Goal: Check status: Check status

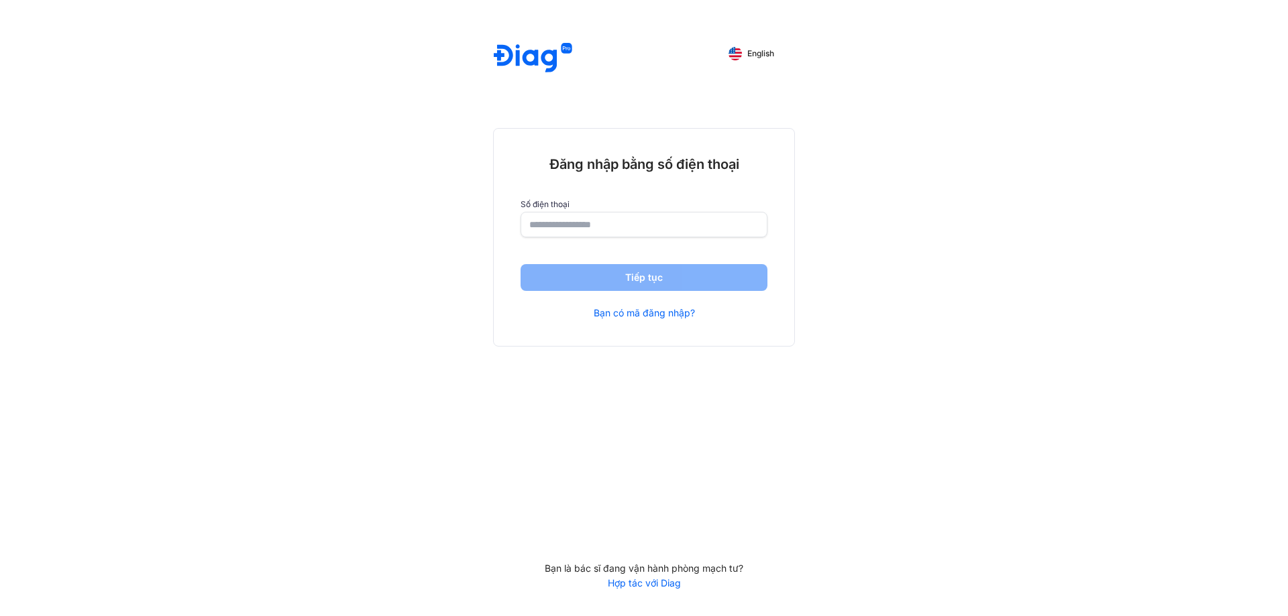
click at [584, 230] on input "number" at bounding box center [643, 225] width 229 height 24
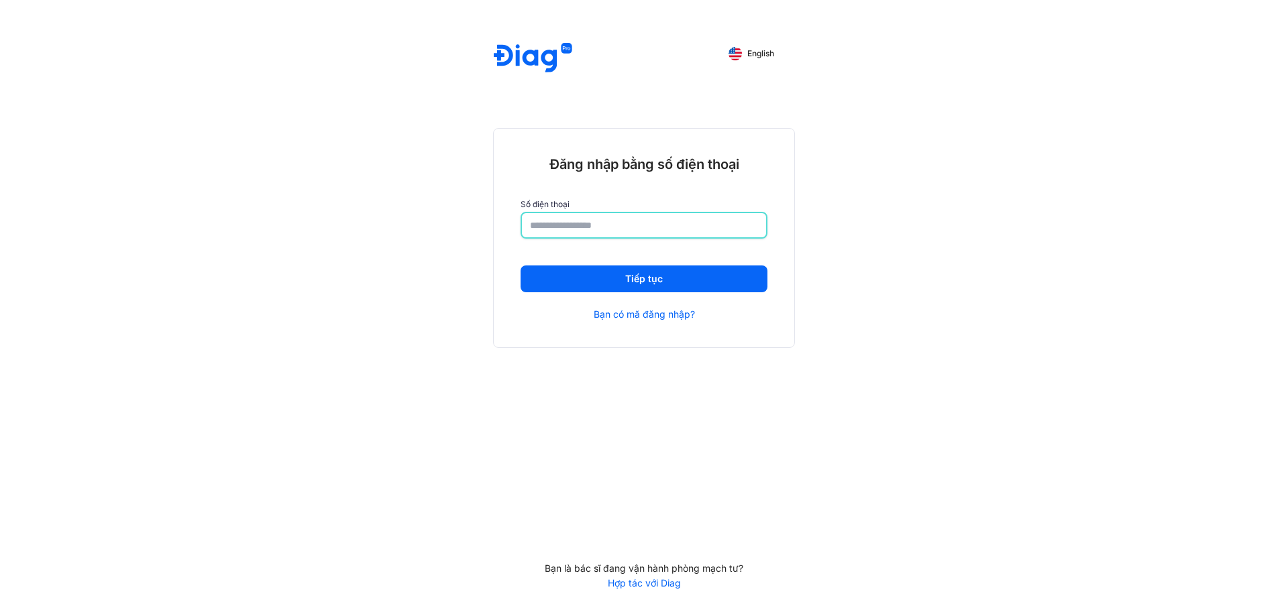
type input "**********"
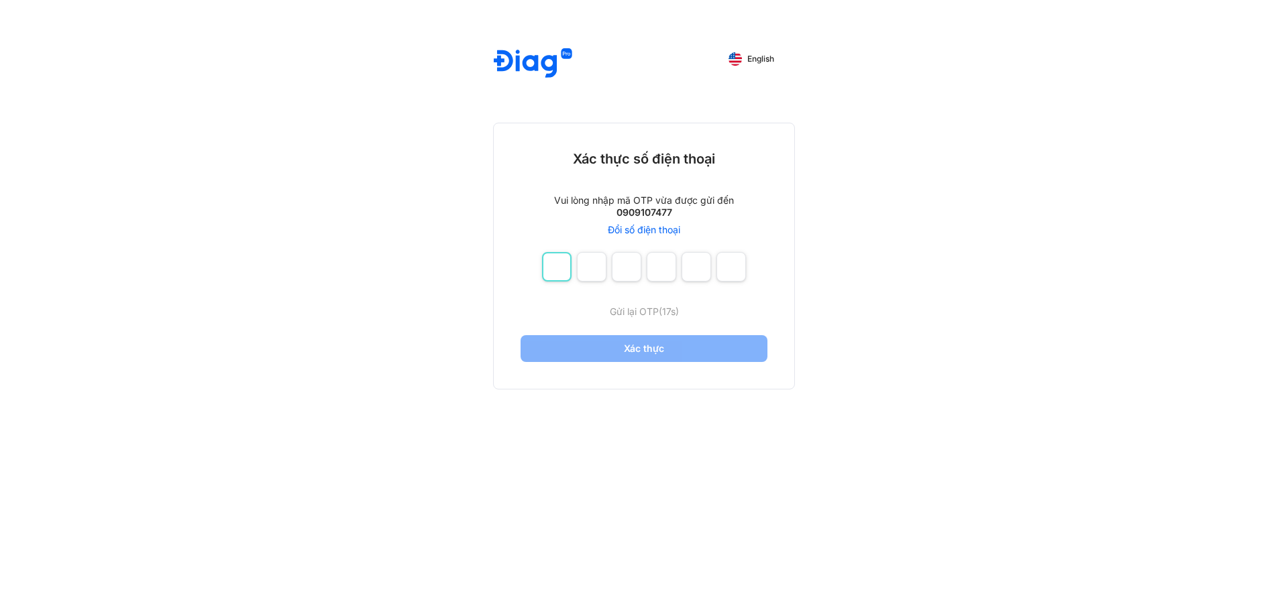
click at [544, 270] on input "number" at bounding box center [557, 267] width 30 height 30
type input "*"
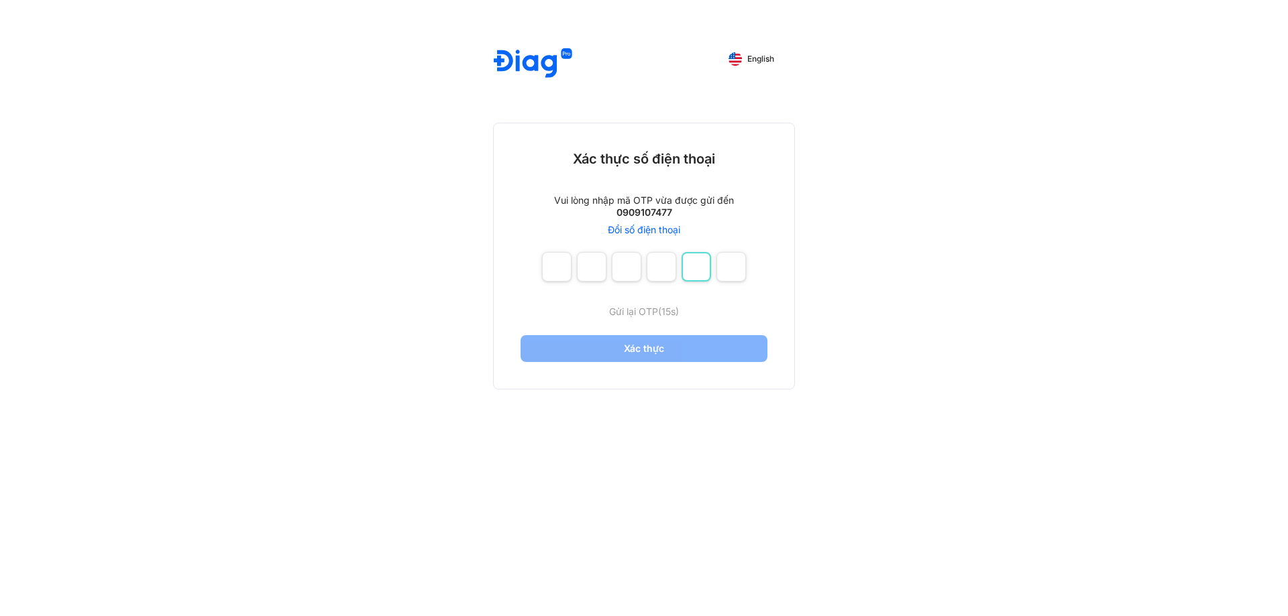
type input "*"
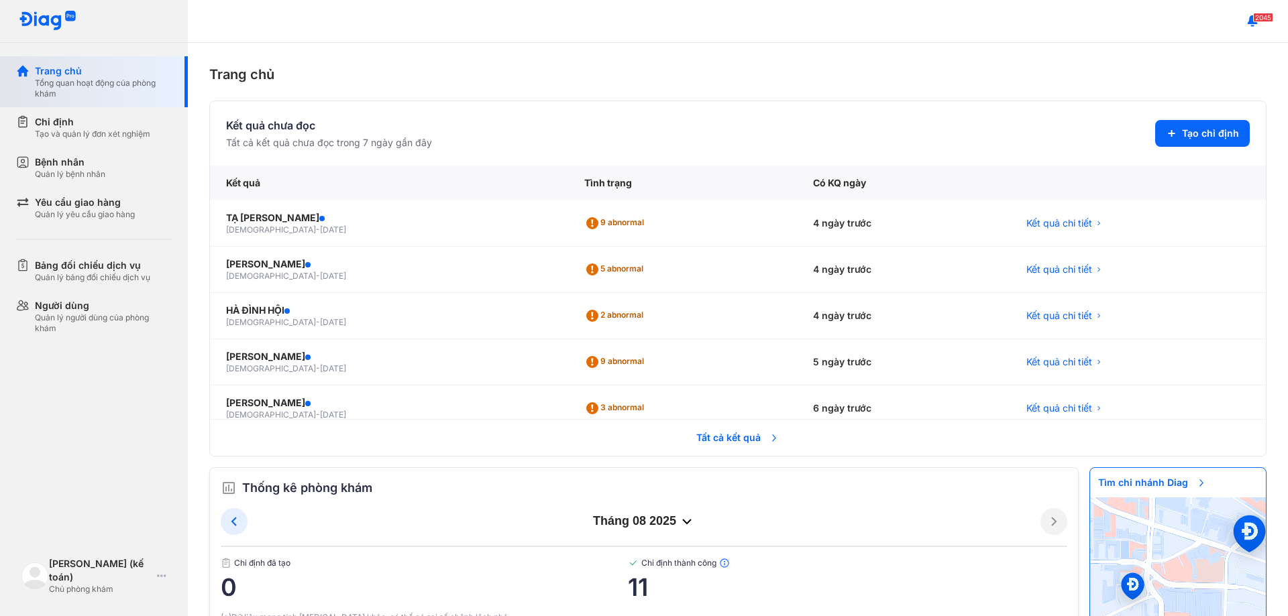
click at [80, 71] on div "Trang chủ" at bounding box center [103, 70] width 137 height 13
click at [740, 437] on span "Tất cả kết quả" at bounding box center [737, 438] width 99 height 30
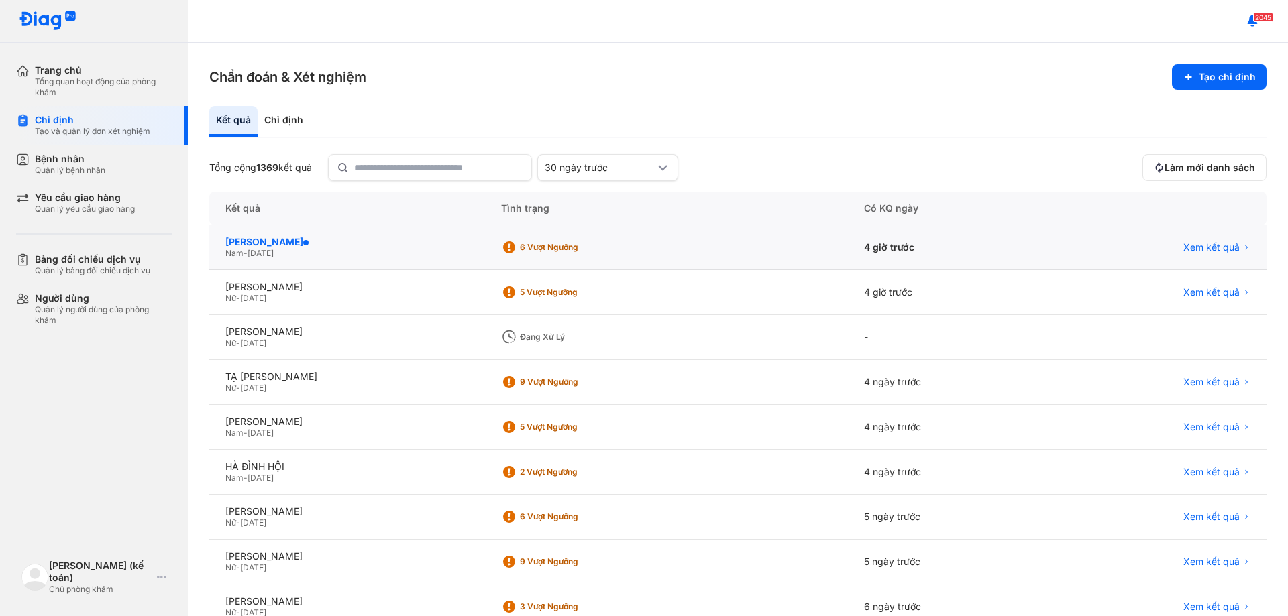
click at [330, 241] on div "TRẦN KIM PHỤNG" at bounding box center [346, 242] width 243 height 12
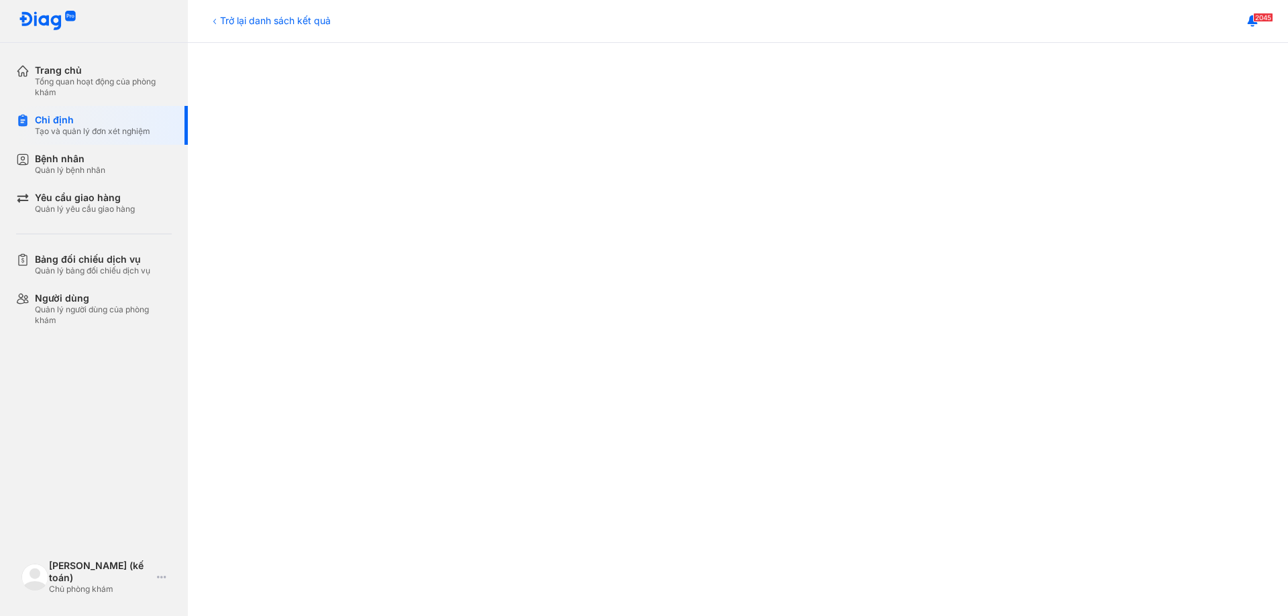
scroll to position [407, 0]
click at [304, 17] on div "Trở lại danh sách kết quả" at bounding box center [269, 20] width 121 height 14
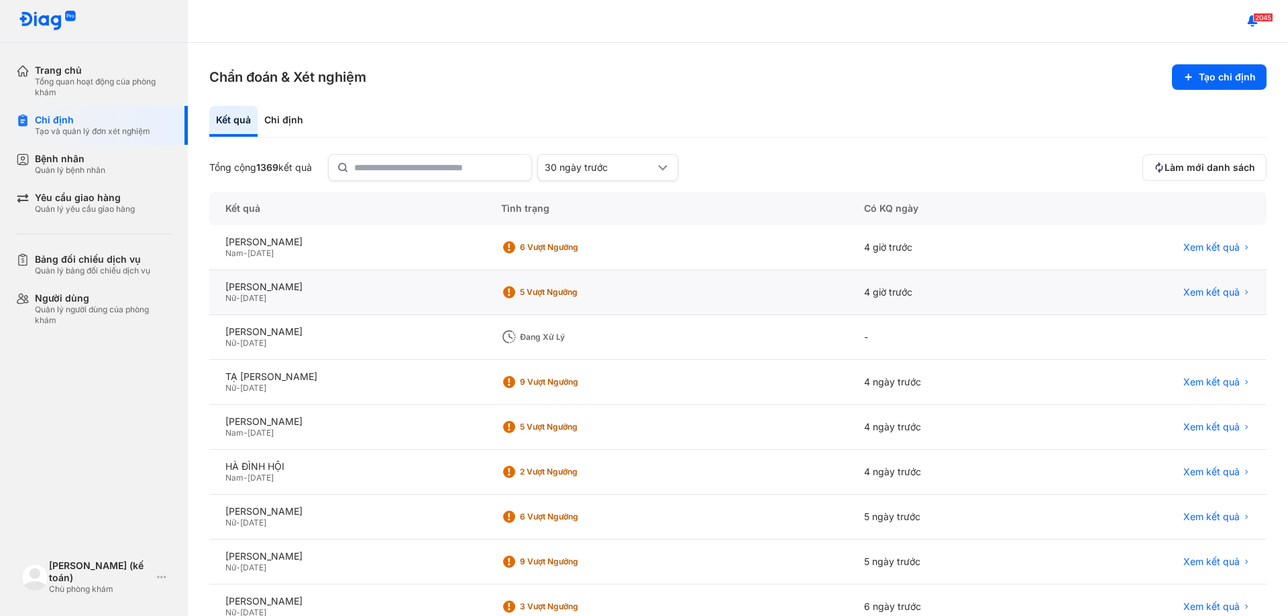
click at [289, 294] on div "Nữ - [DATE]" at bounding box center [346, 298] width 243 height 11
